Goal: Task Accomplishment & Management: Manage account settings

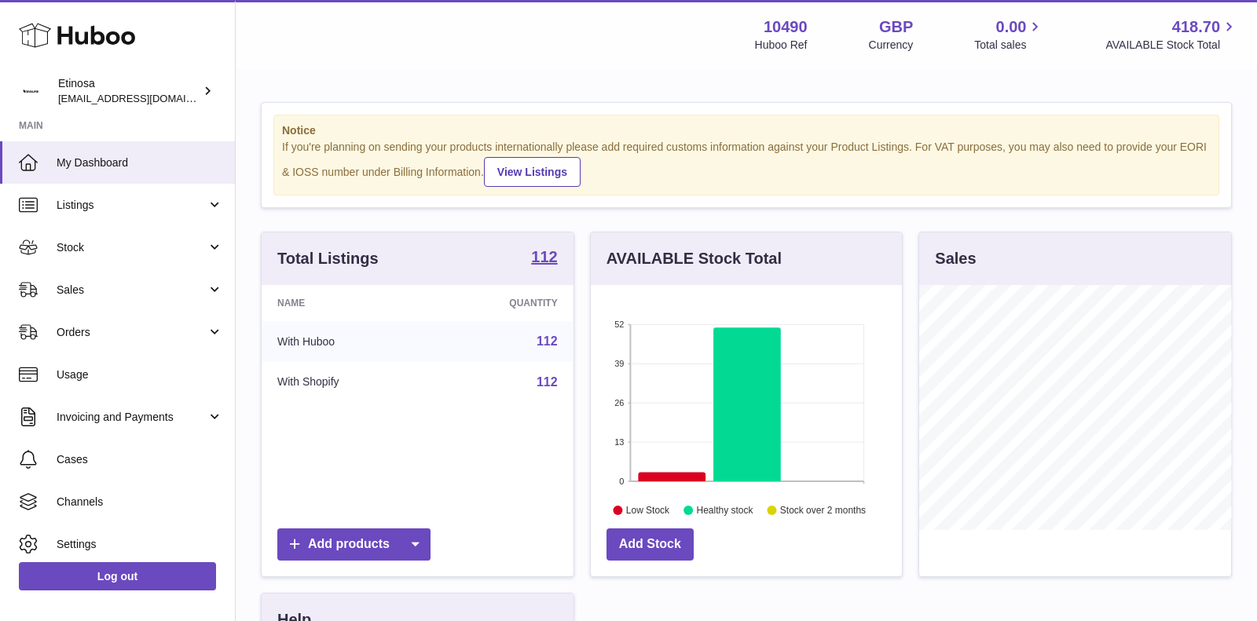
scroll to position [244, 312]
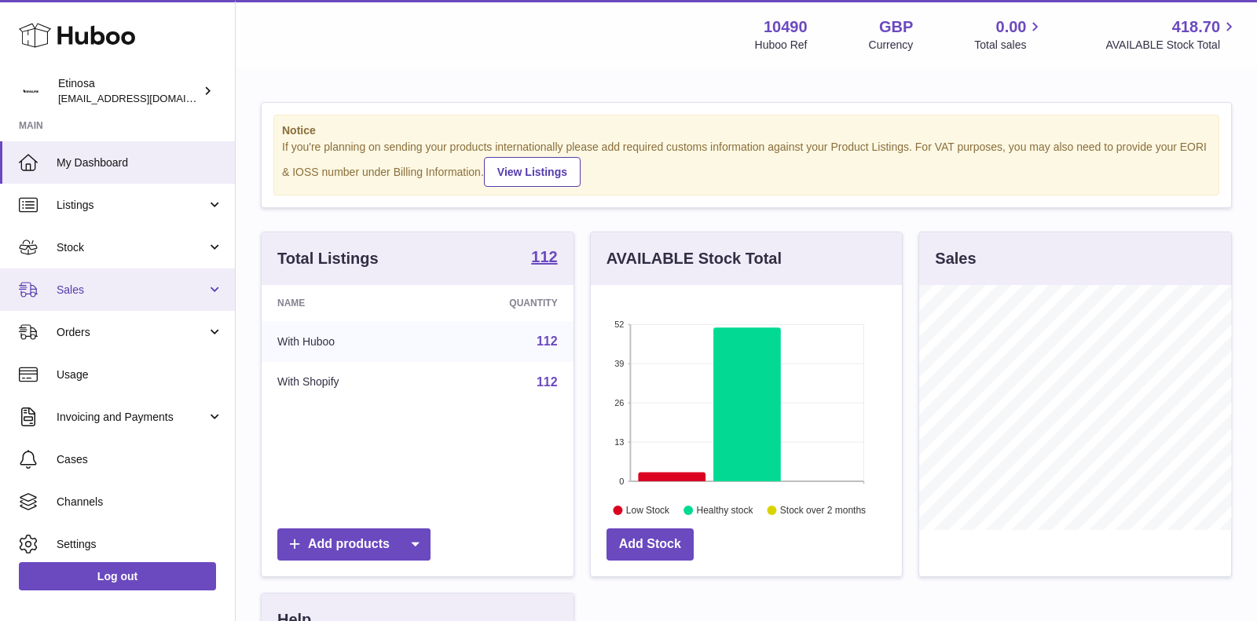
click at [199, 288] on span "Sales" at bounding box center [132, 290] width 150 height 15
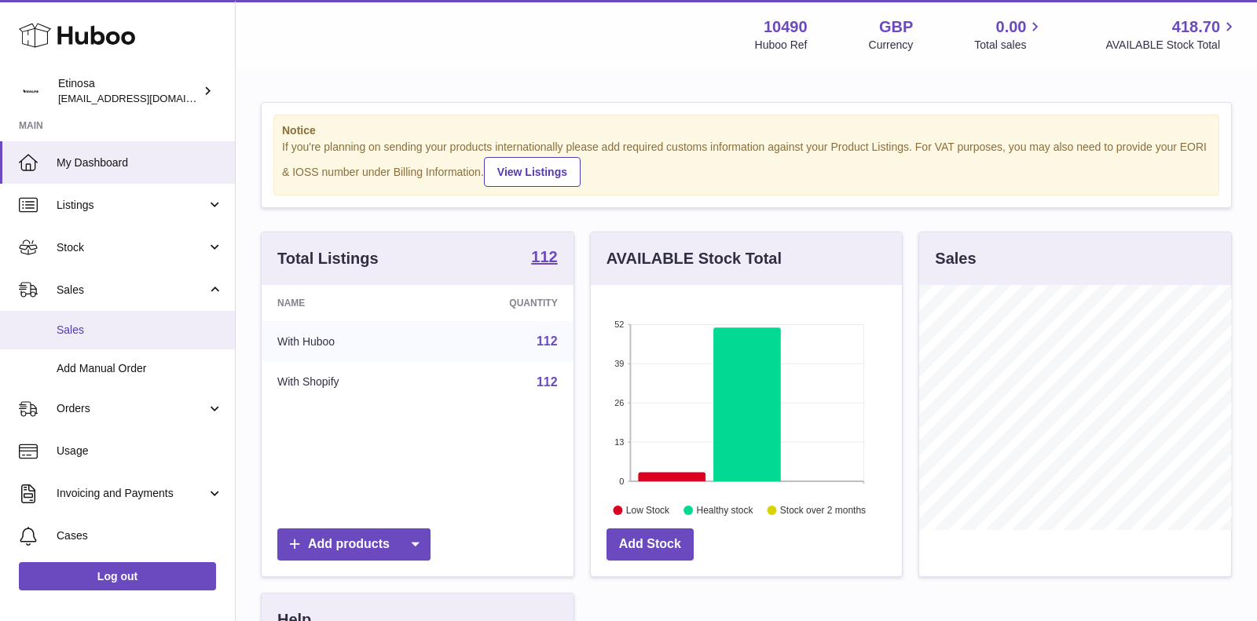
click at [138, 321] on link "Sales" at bounding box center [117, 330] width 235 height 38
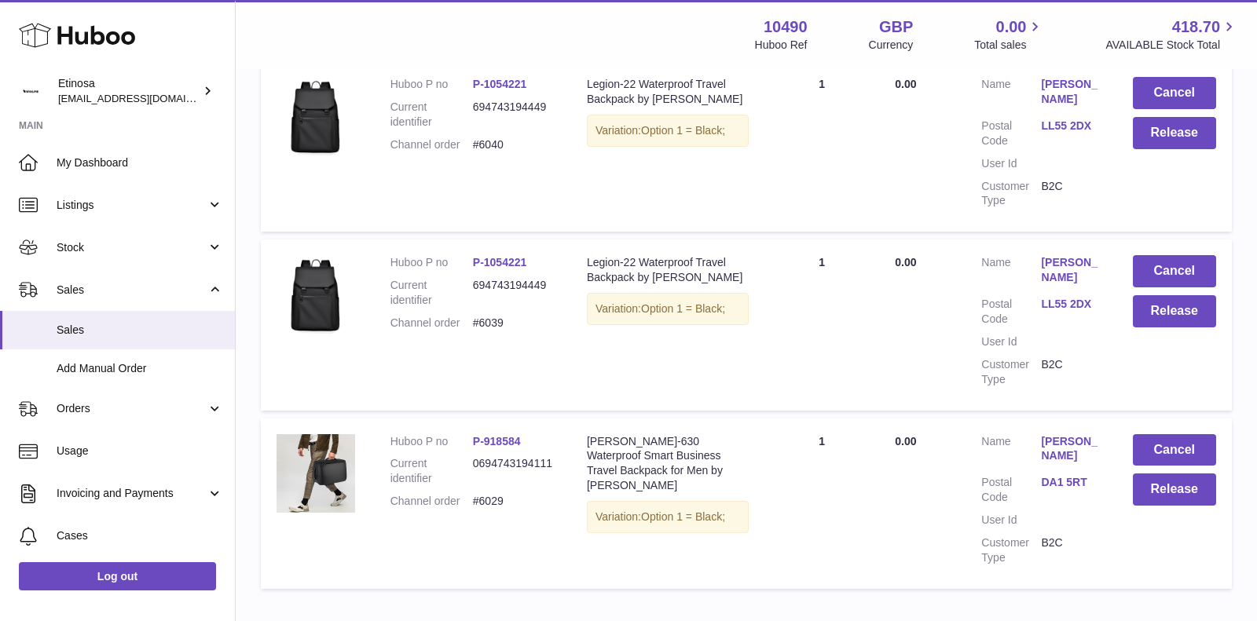
scroll to position [868, 0]
click at [1171, 435] on button "Cancel" at bounding box center [1175, 451] width 84 height 32
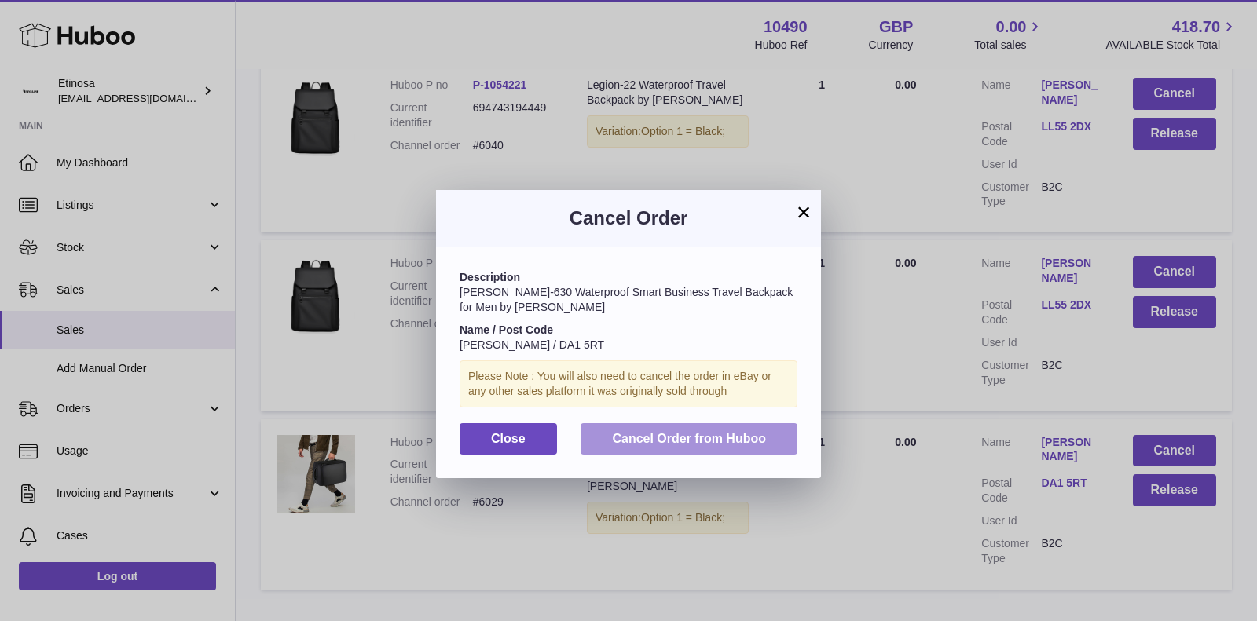
click at [712, 439] on span "Cancel Order from Huboo" at bounding box center [689, 438] width 154 height 13
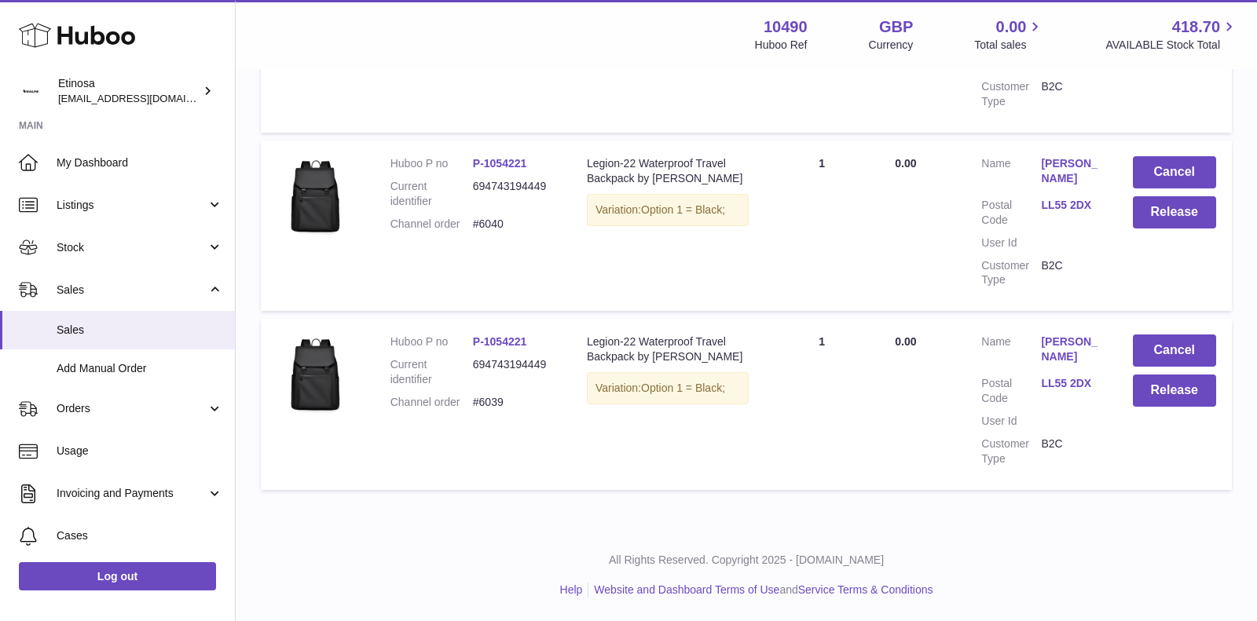
scroll to position [745, 0]
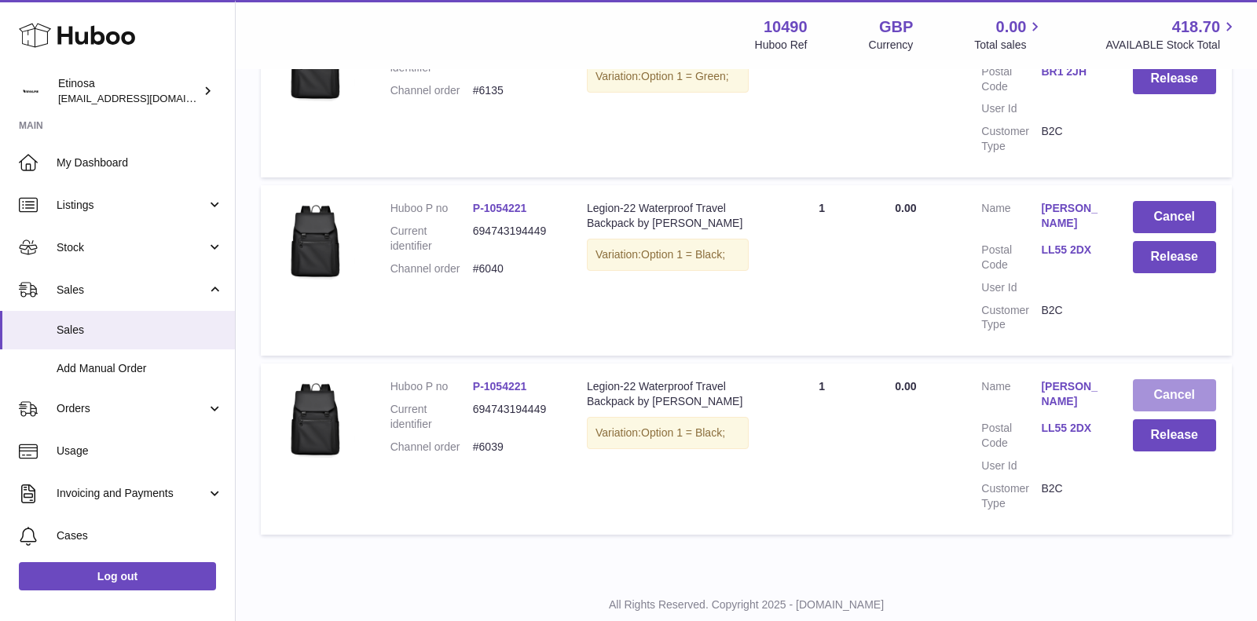
click at [1157, 379] on button "Cancel" at bounding box center [1175, 395] width 84 height 32
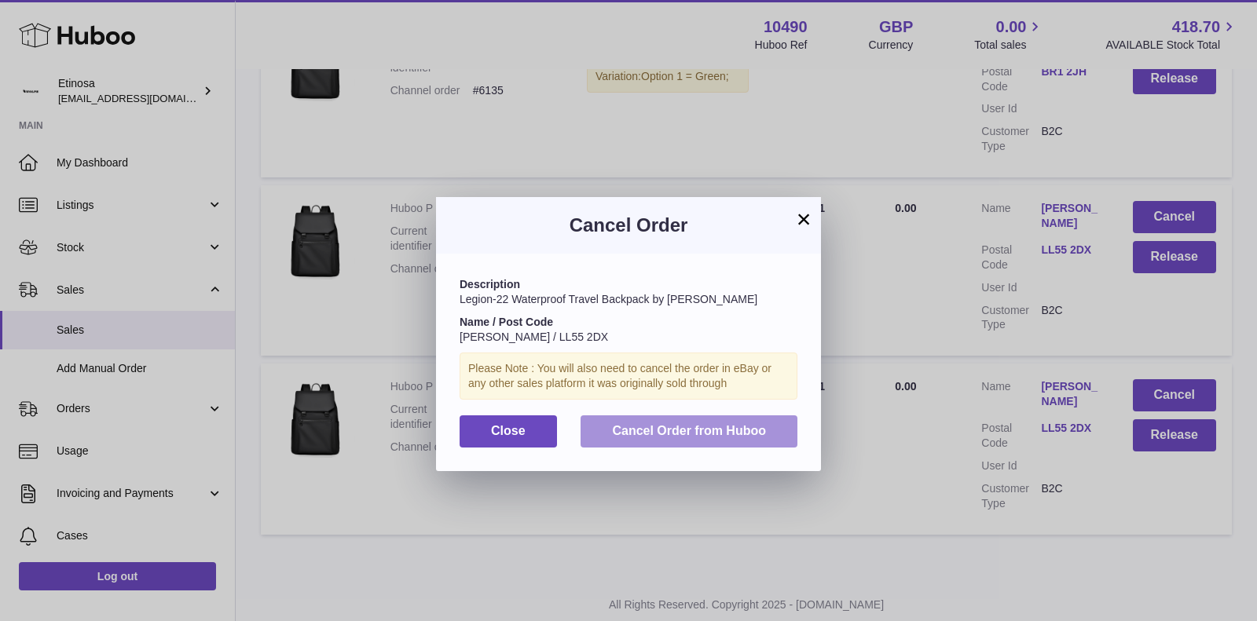
click at [705, 429] on span "Cancel Order from Huboo" at bounding box center [689, 430] width 154 height 13
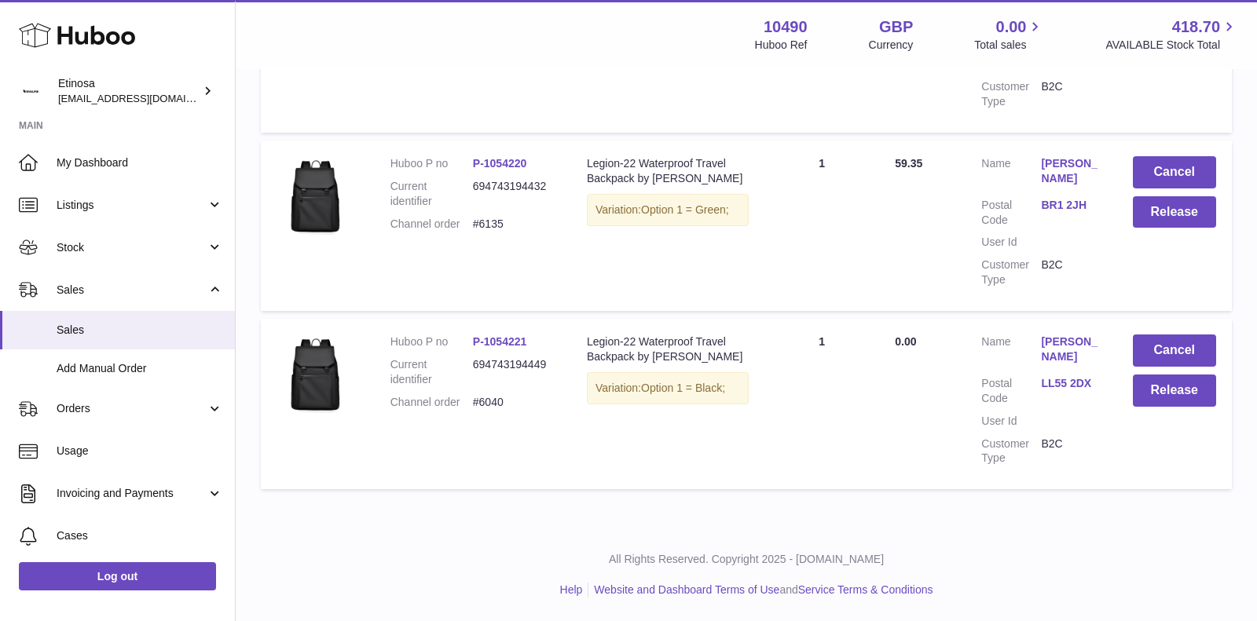
scroll to position [581, 0]
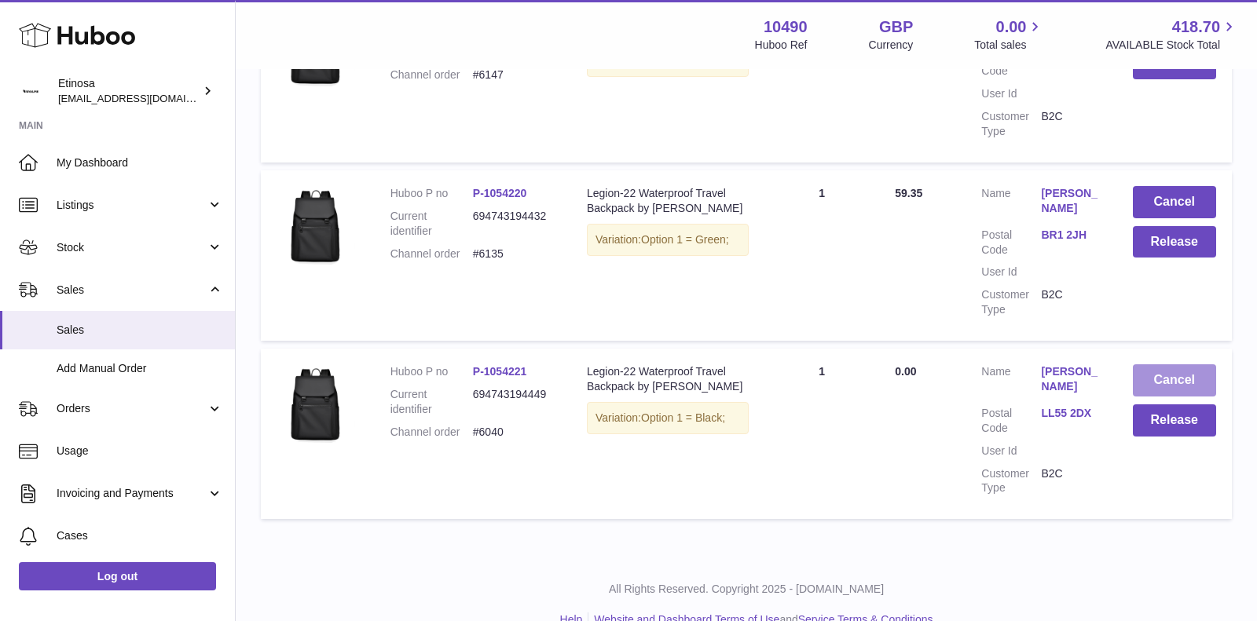
click at [1133, 368] on button "Cancel" at bounding box center [1175, 381] width 84 height 32
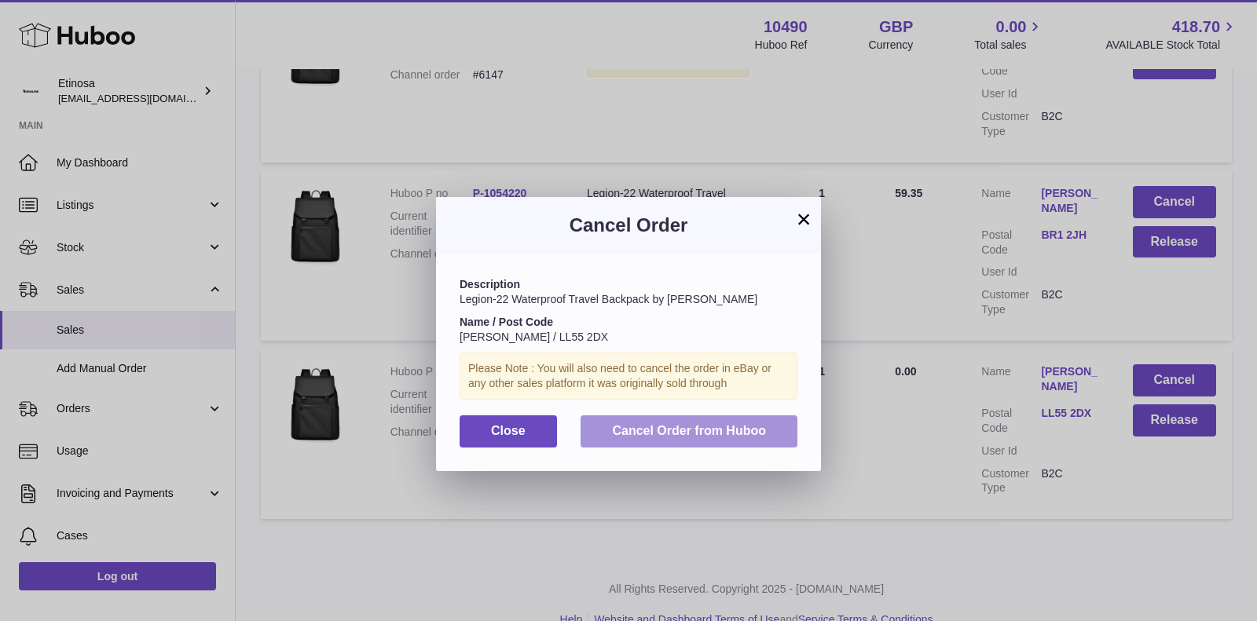
click at [771, 423] on button "Cancel Order from Huboo" at bounding box center [689, 432] width 217 height 32
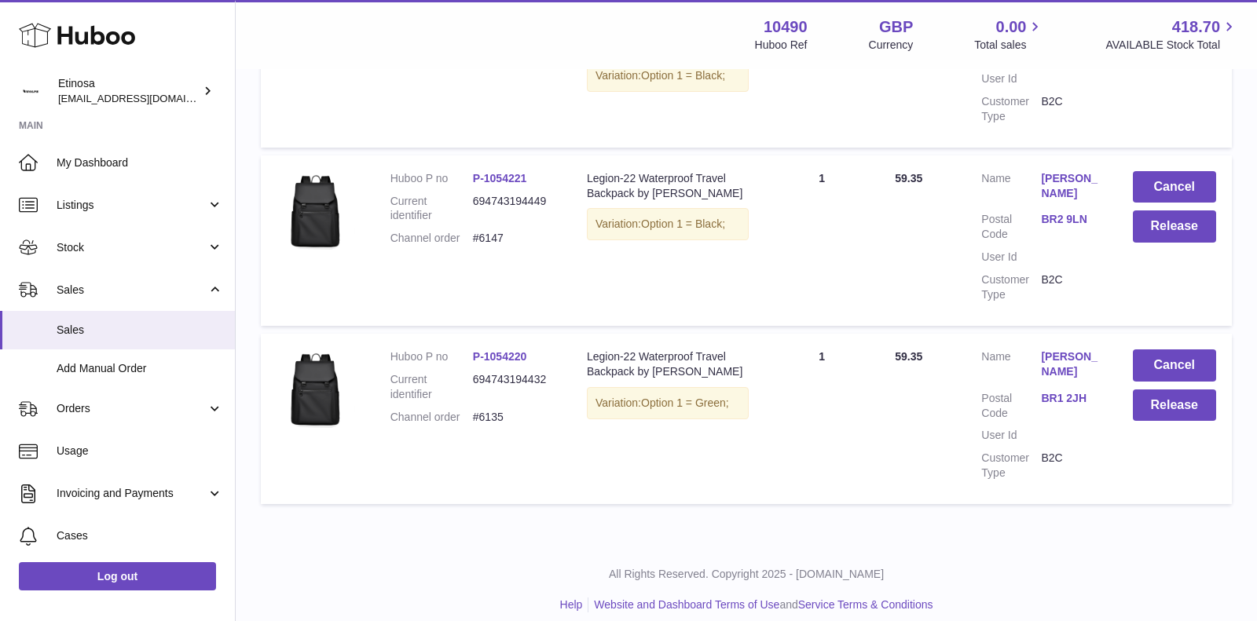
scroll to position [115, 0]
